Goal: Communication & Community: Answer question/provide support

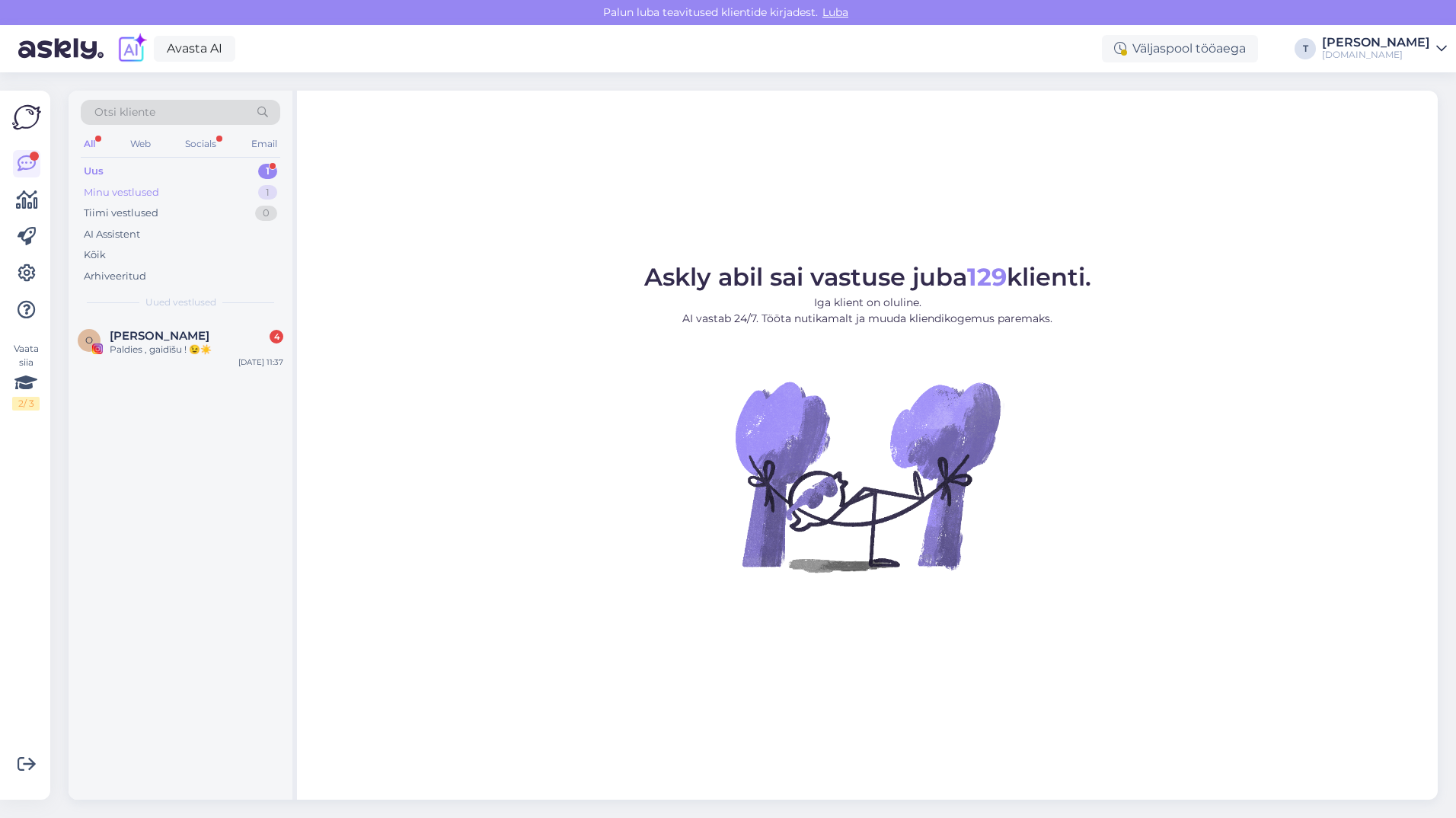
click at [161, 191] on div "Minu vestlused 1" at bounding box center [180, 192] width 199 height 22
click at [161, 167] on div "Uus 2" at bounding box center [180, 171] width 199 height 22
click at [193, 342] on span "[DOMAIN_NAME][EMAIL_ADDRESS][DOMAIN_NAME]" at bounding box center [189, 336] width 159 height 14
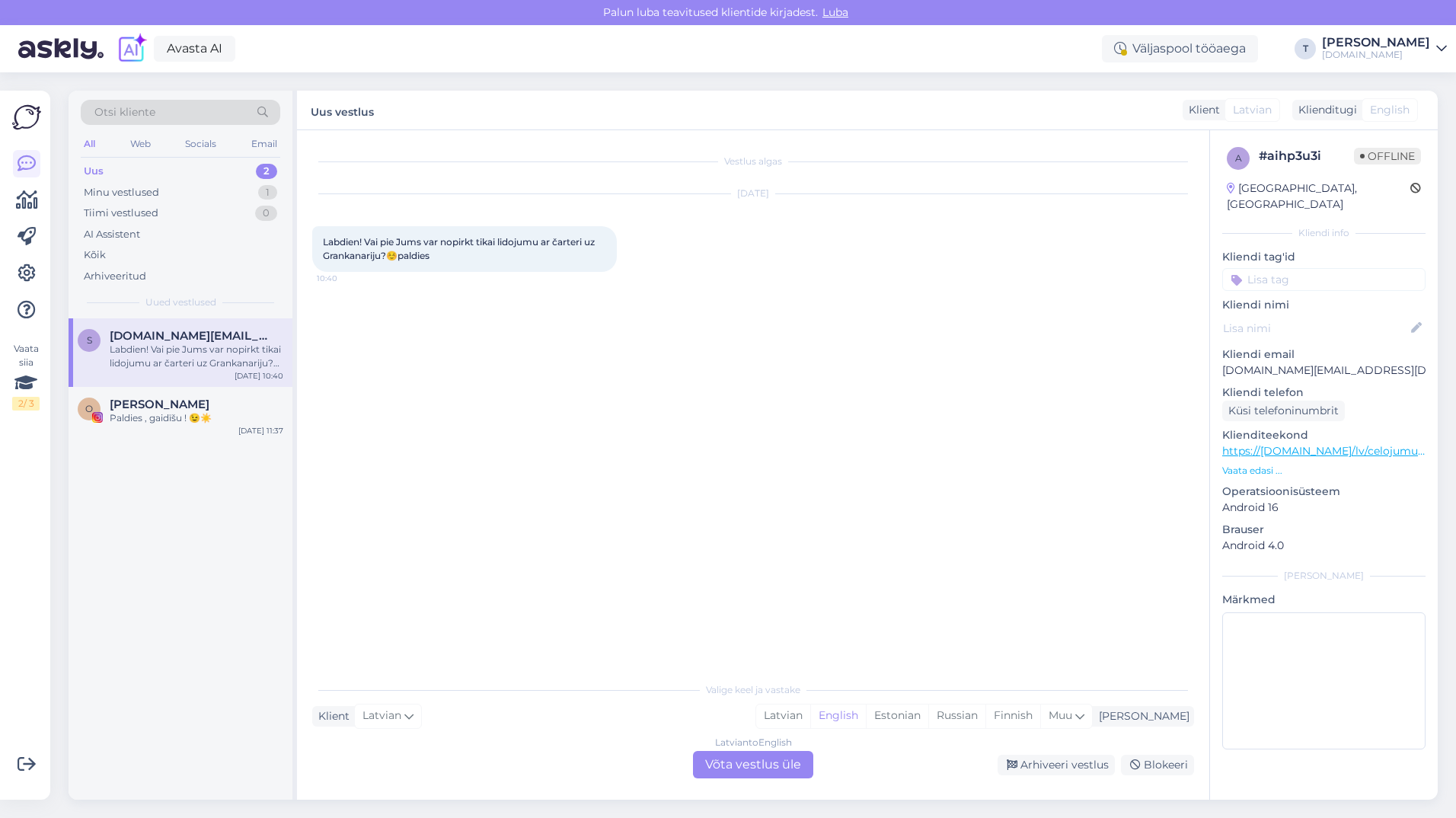
click at [751, 764] on div "Latvian to English Võta vestlus üle" at bounding box center [753, 765] width 120 height 27
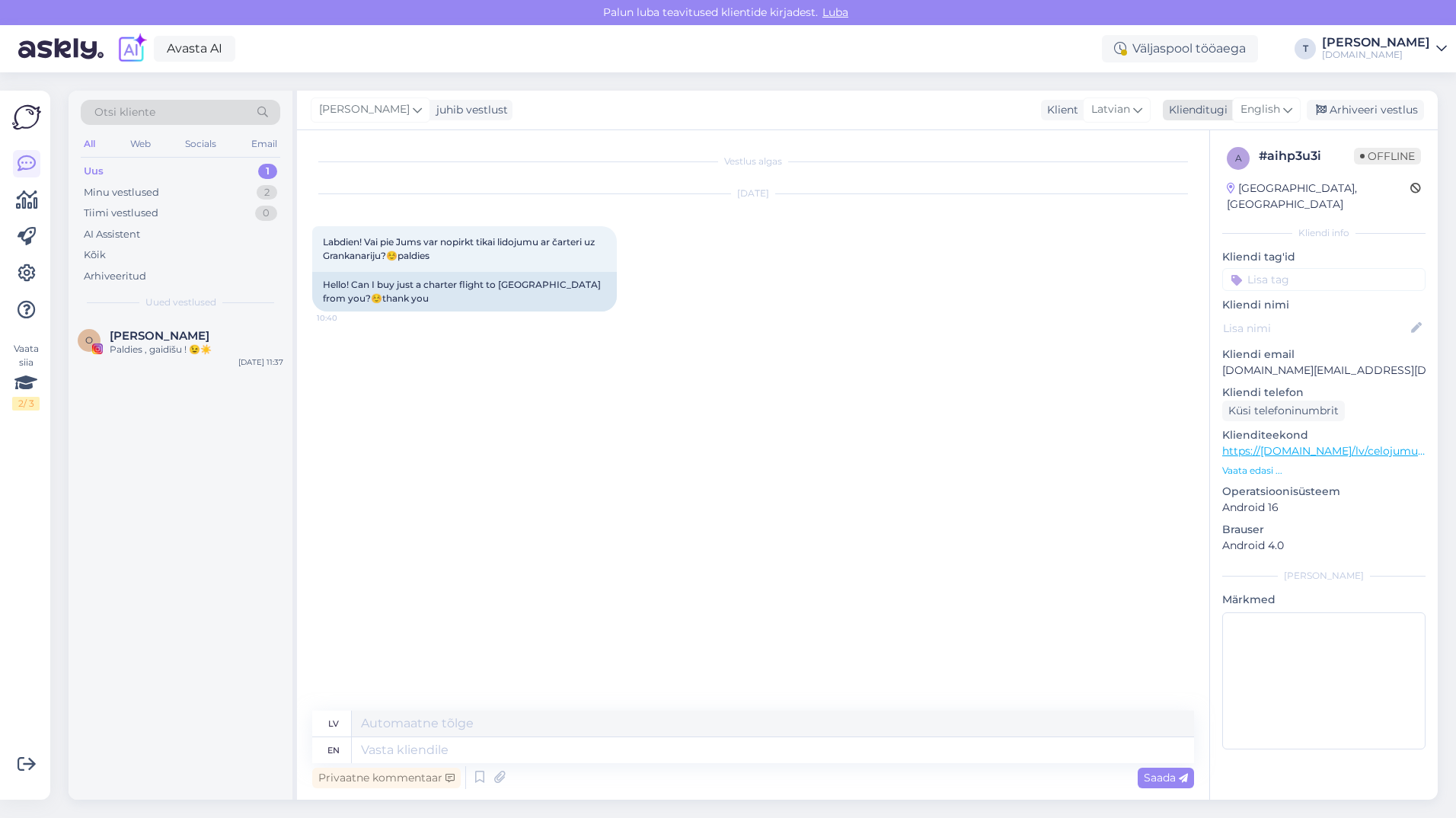
click at [1286, 108] on icon at bounding box center [1287, 109] width 9 height 17
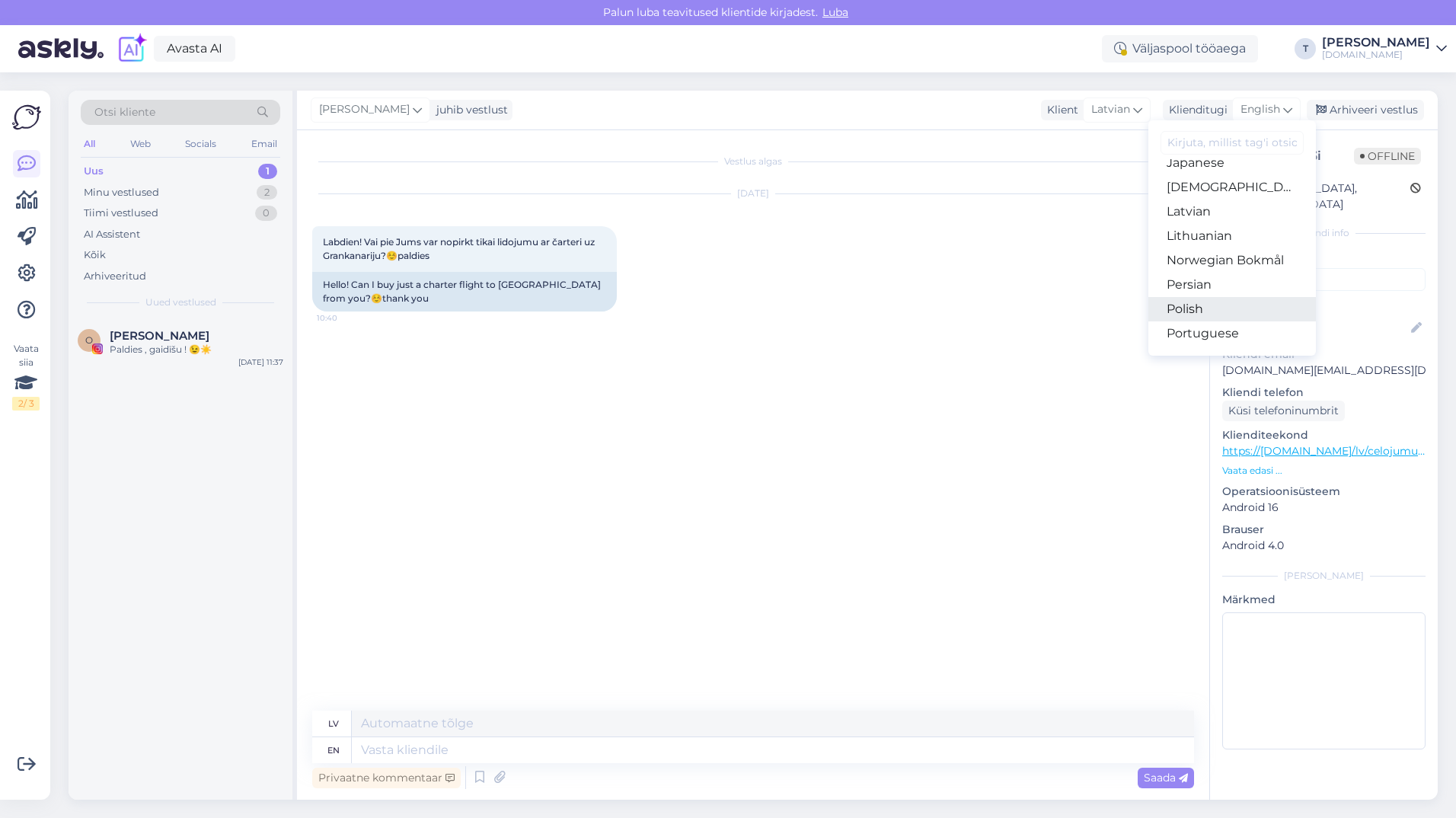
scroll to position [381, 0]
click at [1208, 235] on link "Latvian" at bounding box center [1232, 235] width 167 height 25
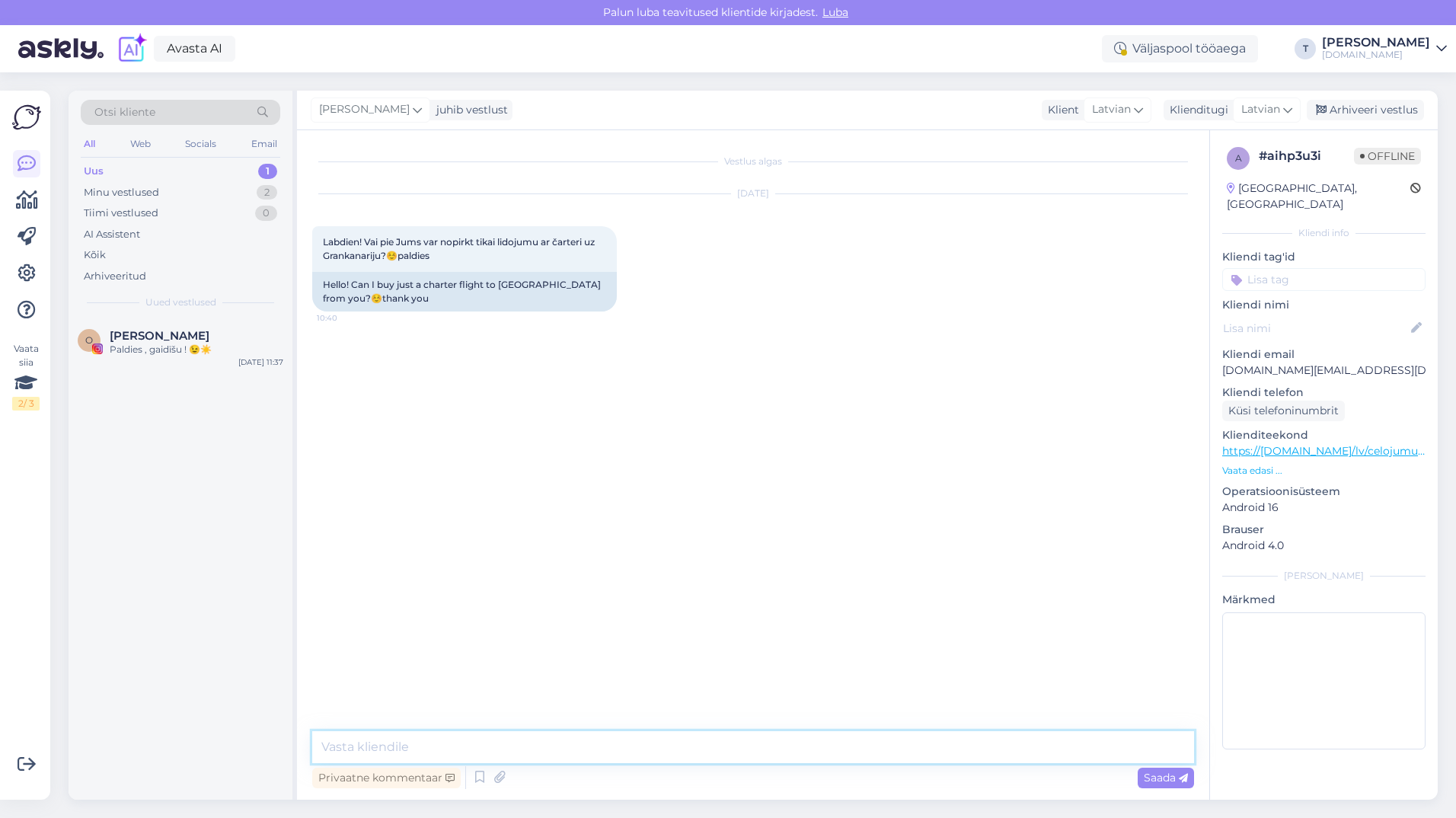
click at [595, 746] on textarea at bounding box center [753, 748] width 882 height 32
type textarea "Sveiki , [PERSON_NAME] var atsevišķi lidojumu"
click at [1282, 363] on p "[DOMAIN_NAME][EMAIL_ADDRESS][DOMAIN_NAME]" at bounding box center [1324, 371] width 203 height 16
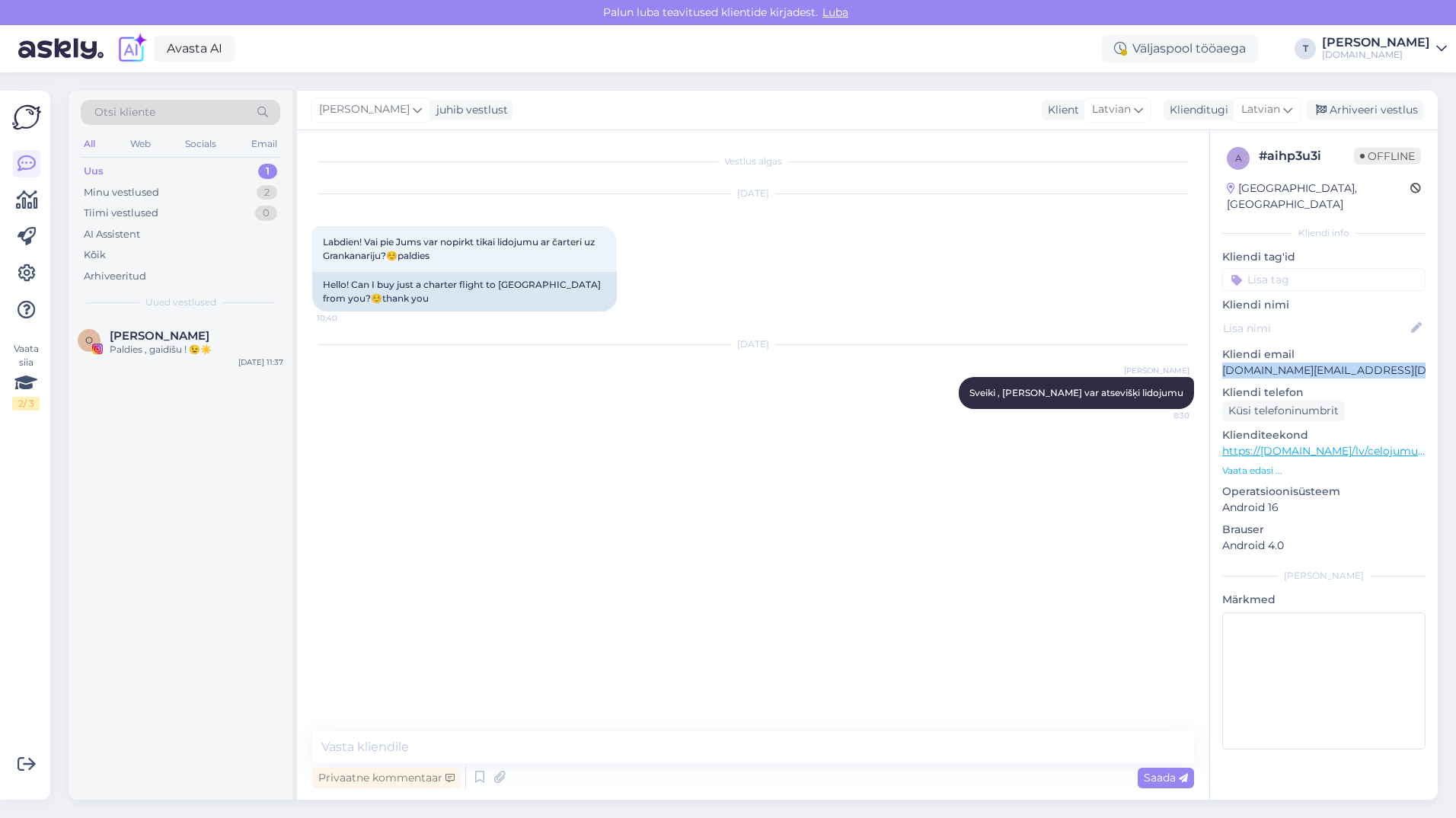
click at [1282, 363] on p "[DOMAIN_NAME][EMAIL_ADDRESS][DOMAIN_NAME]" at bounding box center [1324, 371] width 203 height 16
copy p "[DOMAIN_NAME][EMAIL_ADDRESS][DOMAIN_NAME]"
drag, startPoint x: 449, startPoint y: 257, endPoint x: 316, endPoint y: 234, distance: 135.0
click at [316, 234] on div "Labdien! Vai pie Jums var nopirkt tikai lidojumu ar čarteri uz Grankanariju?☺️p…" at bounding box center [465, 249] width 304 height 45
drag, startPoint x: 316, startPoint y: 234, endPoint x: 348, endPoint y: 246, distance: 34.2
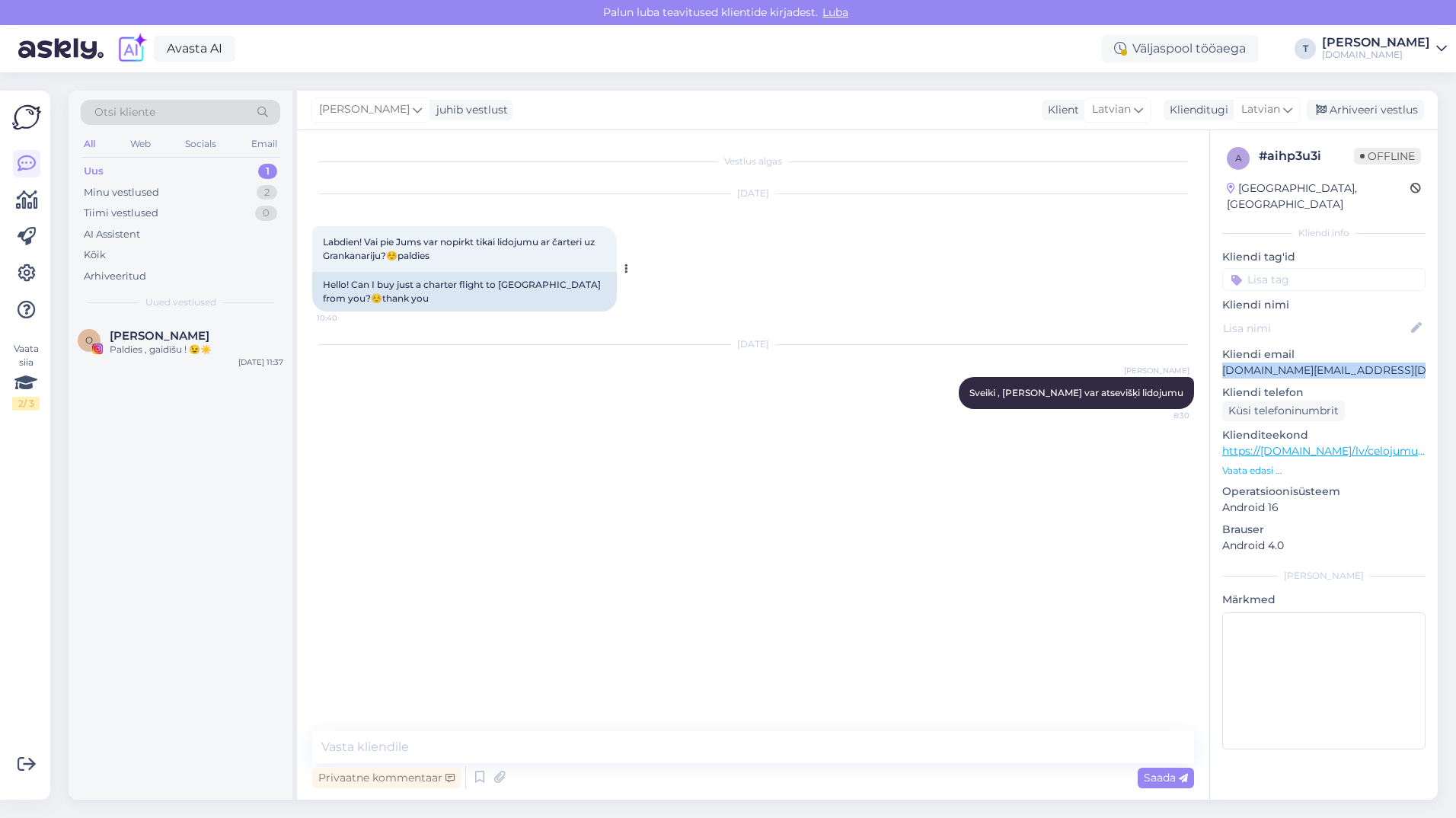
copy span "Labdien! Vai pie Jums var nopirkt tikai lidojumu ar čarteri uz Grankanariju?☺️p…"
